Goal: Task Accomplishment & Management: Use online tool/utility

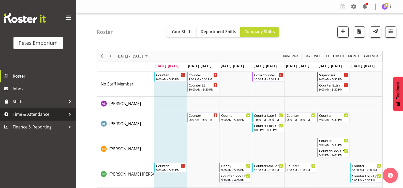
click at [41, 116] on span "Time & Attendance" at bounding box center [39, 114] width 53 height 8
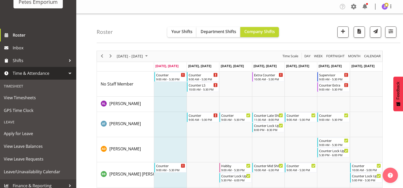
scroll to position [45, 0]
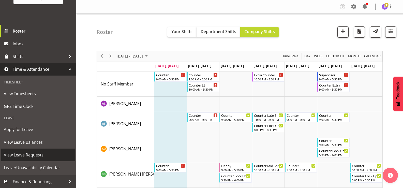
click at [41, 157] on span "View Leave Requests" at bounding box center [38, 155] width 69 height 8
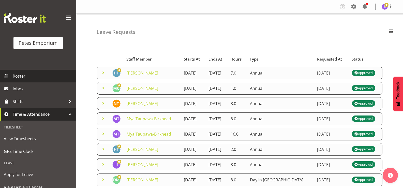
click at [33, 76] on span "Roster" at bounding box center [43, 76] width 61 height 8
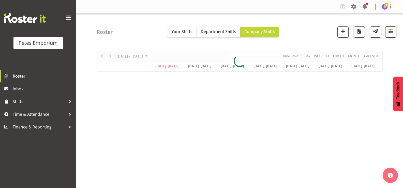
click at [390, 35] on button "button" at bounding box center [390, 31] width 11 height 11
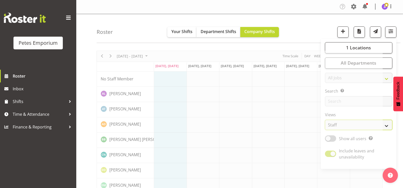
click at [388, 127] on select "Staff Role Shift - Horizontal Shift - Vertical Staff - Location" at bounding box center [358, 125] width 67 height 10
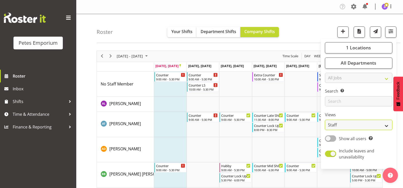
select select "shift"
click at [325, 120] on select "Staff Role Shift - Horizontal Shift - Vertical Staff - Location" at bounding box center [358, 125] width 67 height 10
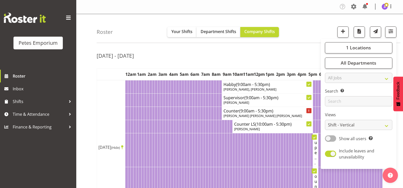
click at [111, 110] on td "Mon 22nd Sep 2025 (Hide)" at bounding box center [111, 147] width 28 height 134
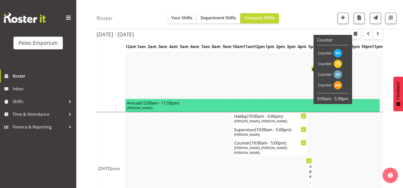
scroll to position [814, 0]
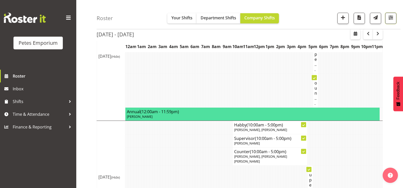
click at [388, 20] on span "button" at bounding box center [391, 17] width 7 height 7
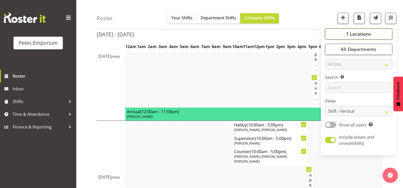
click at [348, 34] on span "1 Locations" at bounding box center [358, 34] width 25 height 6
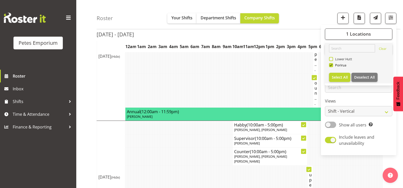
click at [332, 60] on span at bounding box center [331, 59] width 4 height 4
click at [332, 60] on input "Lower Hutt" at bounding box center [330, 58] width 3 height 3
checkbox input "true"
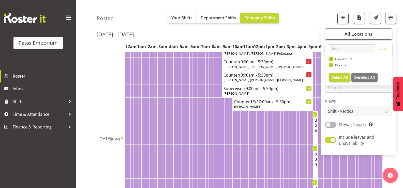
scroll to position [814, 0]
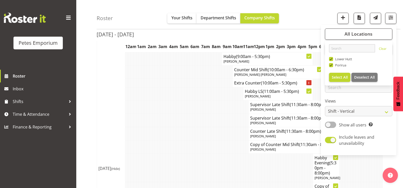
click at [195, 114] on td at bounding box center [196, 106] width 3 height 13
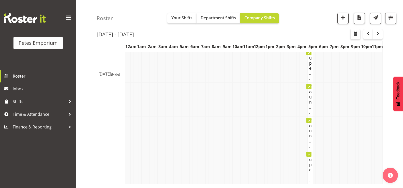
scroll to position [1730, 0]
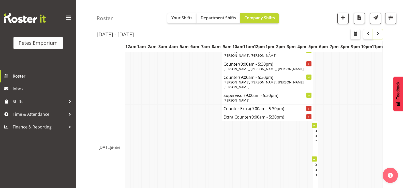
click at [376, 36] on span "button" at bounding box center [378, 34] width 6 height 6
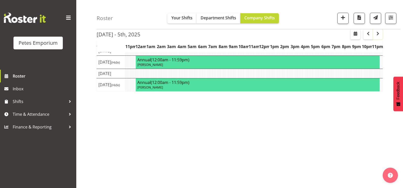
scroll to position [1387, 0]
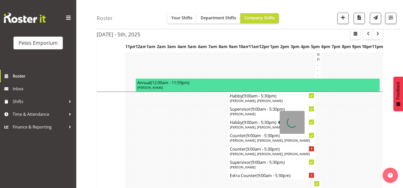
click at [187, 142] on td at bounding box center [188, 138] width 3 height 13
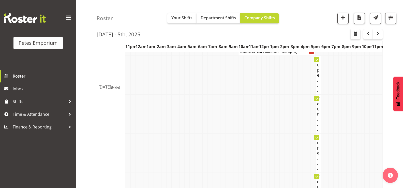
scroll to position [0, 0]
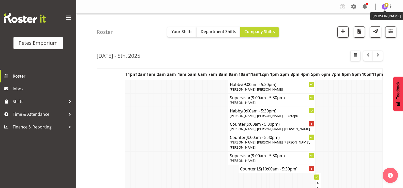
click at [384, 9] on img at bounding box center [385, 7] width 6 height 6
click at [364, 25] on link "Log Out" at bounding box center [369, 26] width 49 height 9
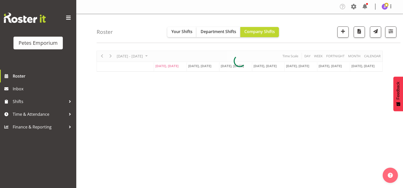
click at [299, 29] on div "Roster Your Shifts Department Shifts Company Shifts 1 Locations Clear Lower Hut…" at bounding box center [249, 28] width 304 height 29
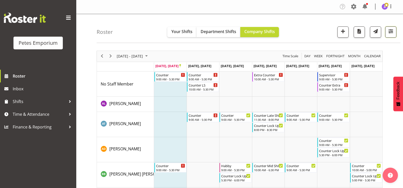
click at [396, 32] on button "button" at bounding box center [390, 31] width 11 height 11
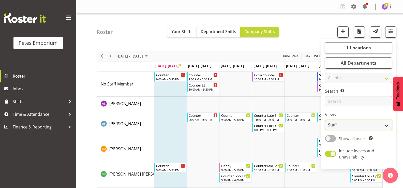
click at [387, 123] on select "Staff Role Shift - Horizontal Shift - Vertical Staff - Location" at bounding box center [358, 125] width 67 height 10
select select "shift"
click at [325, 120] on select "Staff Role Shift - Horizontal Shift - Vertical Staff - Location" at bounding box center [358, 125] width 67 height 10
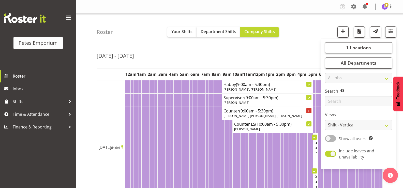
click at [275, 55] on div "Sep 22nd - 28th, 2025" at bounding box center [240, 57] width 286 height 12
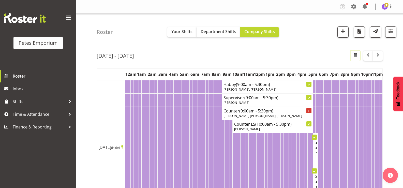
click at [359, 53] on button "button" at bounding box center [356, 56] width 10 height 10
select select "8"
select select "2025"
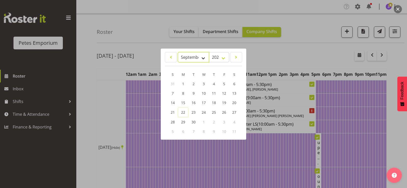
click at [205, 59] on select "January February March April May June July August September October November De…" at bounding box center [193, 57] width 31 height 10
select select "9"
click at [178, 52] on select "January February March April May June July August September October November De…" at bounding box center [193, 57] width 31 height 10
click at [234, 93] on span "11" at bounding box center [234, 93] width 4 height 5
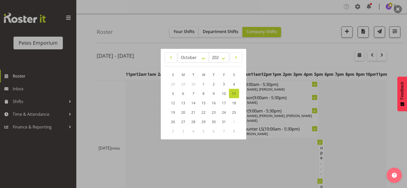
click at [354, 117] on div at bounding box center [203, 94] width 407 height 188
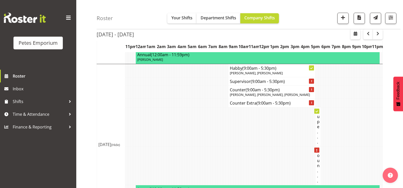
scroll to position [763, 0]
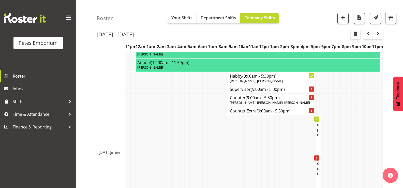
drag, startPoint x: 291, startPoint y: 141, endPoint x: 295, endPoint y: 136, distance: 6.9
click at [291, 139] on td at bounding box center [291, 134] width 3 height 39
click at [395, 18] on button "button" at bounding box center [390, 18] width 11 height 11
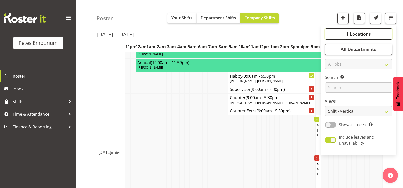
click at [350, 34] on span "1 Locations" at bounding box center [358, 34] width 25 height 6
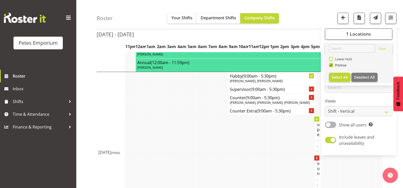
click at [332, 60] on span at bounding box center [331, 59] width 4 height 4
click at [332, 60] on input "Lower Hutt" at bounding box center [330, 58] width 3 height 3
checkbox input "true"
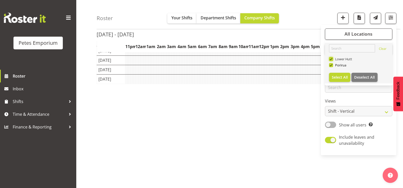
scroll to position [62, 0]
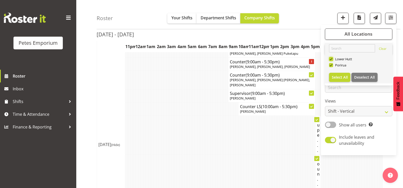
scroll to position [763, 0]
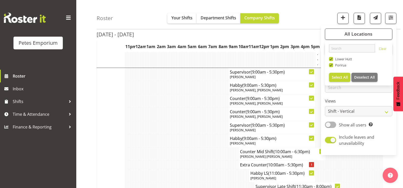
click at [171, 161] on td at bounding box center [170, 165] width 3 height 8
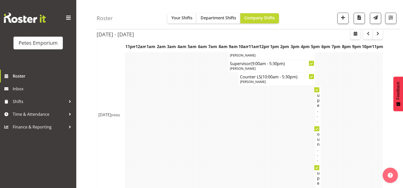
scroll to position [0, 0]
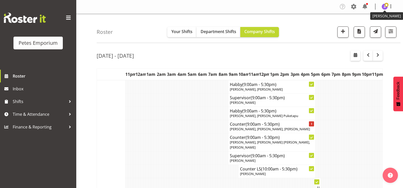
click at [383, 8] on img at bounding box center [385, 7] width 6 height 6
click at [365, 26] on link "Log Out" at bounding box center [369, 26] width 49 height 9
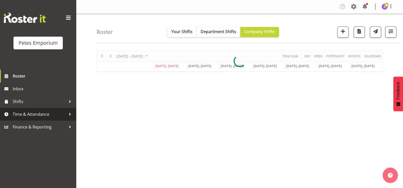
click at [34, 113] on span "Time & Attendance" at bounding box center [39, 114] width 53 height 8
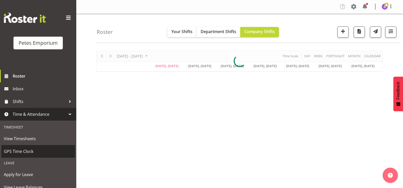
click at [36, 151] on span "GPS Time Clock" at bounding box center [38, 152] width 69 height 8
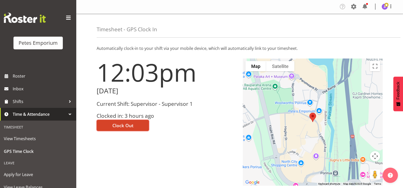
click at [129, 127] on span "Clock Out" at bounding box center [122, 125] width 21 height 7
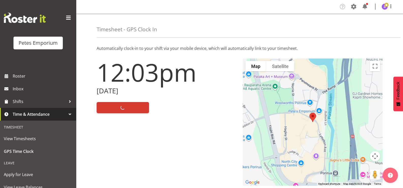
click at [386, 6] on span at bounding box center [387, 5] width 4 height 4
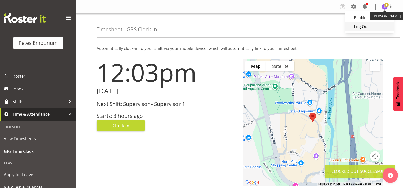
click at [363, 26] on link "Log Out" at bounding box center [369, 26] width 49 height 9
